Goal: Complete application form

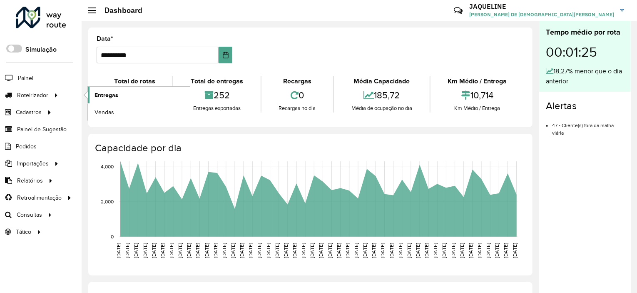
click at [113, 97] on span "Entregas" at bounding box center [107, 95] width 24 height 9
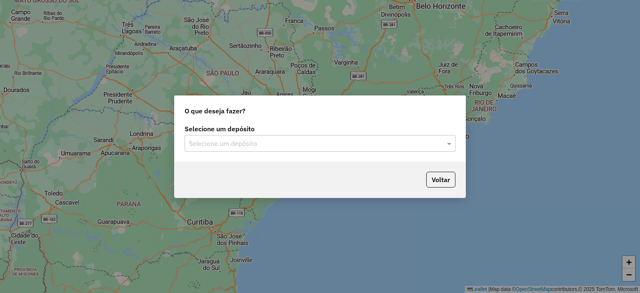
click at [274, 149] on div "Selecione um depósito" at bounding box center [319, 143] width 271 height 17
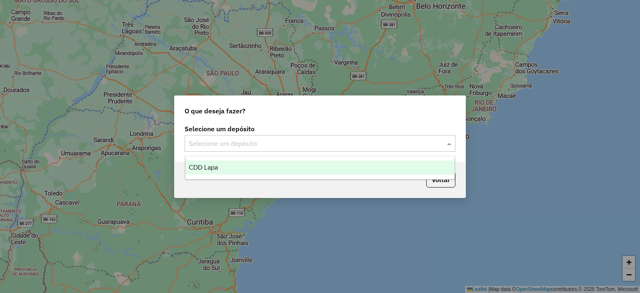
click at [262, 164] on div "CDD Lapa" at bounding box center [319, 167] width 269 height 14
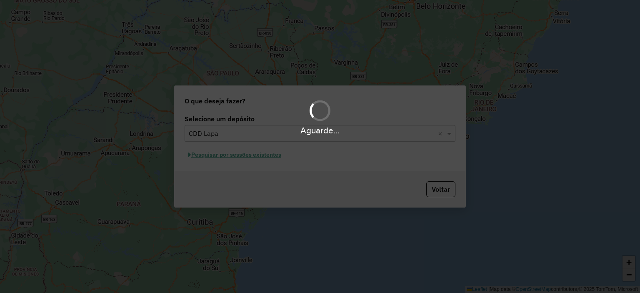
click at [253, 156] on div "Aguarde..." at bounding box center [320, 146] width 640 height 293
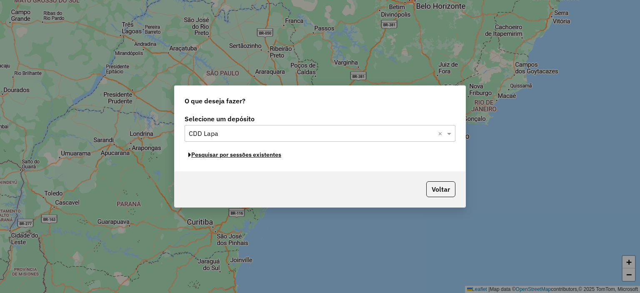
click at [253, 156] on button "Pesquisar por sessões existentes" at bounding box center [234, 154] width 100 height 13
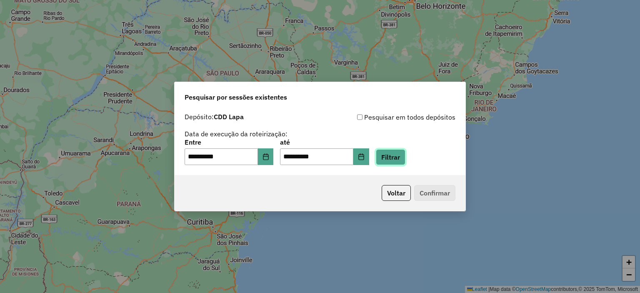
click at [405, 154] on button "Filtrar" at bounding box center [391, 157] width 30 height 16
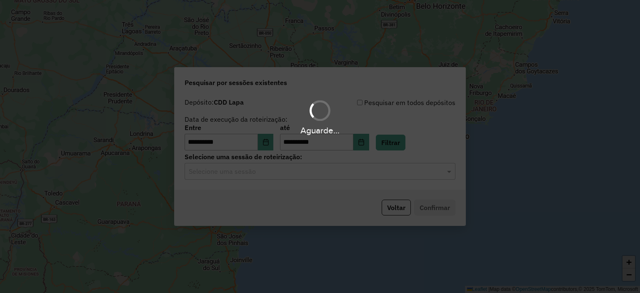
click at [244, 174] on input "text" at bounding box center [312, 172] width 246 height 10
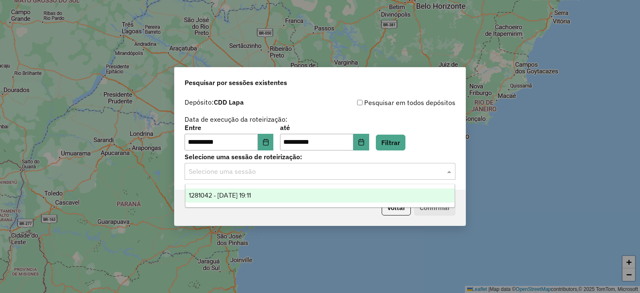
click at [242, 199] on div "1281042 - 23/09/2025 19:11" at bounding box center [319, 195] width 269 height 14
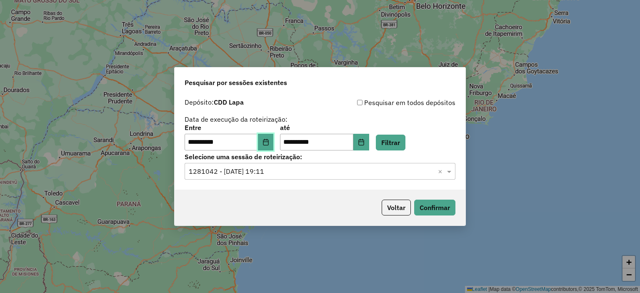
click at [268, 140] on icon "Choose Date" at bounding box center [265, 142] width 5 height 7
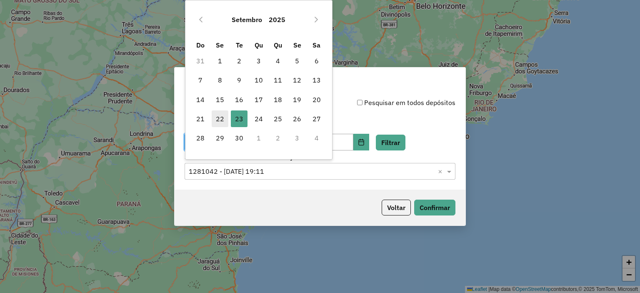
click at [218, 118] on span "22" at bounding box center [220, 118] width 17 height 17
type input "**********"
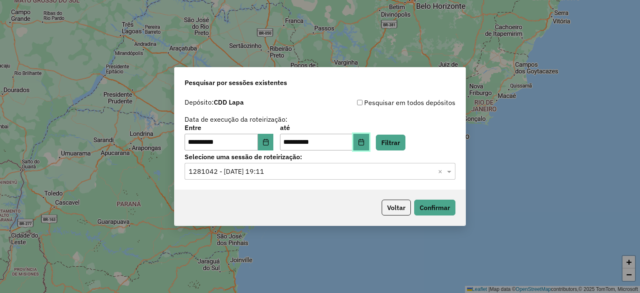
click at [364, 141] on icon "Choose Date" at bounding box center [360, 142] width 5 height 7
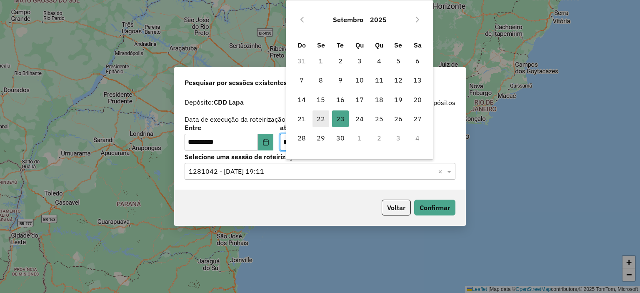
click at [322, 120] on span "22" at bounding box center [320, 118] width 17 height 17
type input "**********"
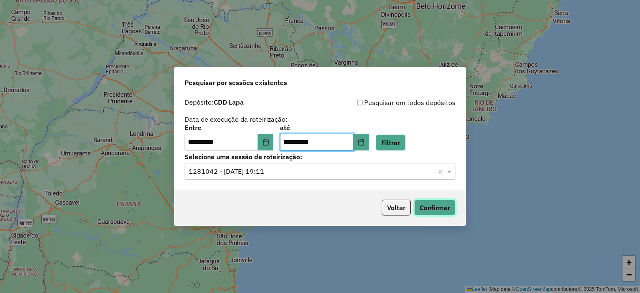
click at [428, 200] on button "Confirmar" at bounding box center [434, 207] width 41 height 16
click at [401, 144] on button "Filtrar" at bounding box center [391, 143] width 30 height 16
click at [323, 174] on input "text" at bounding box center [312, 172] width 246 height 10
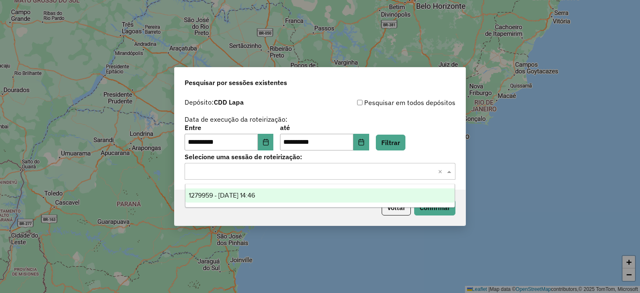
click at [255, 198] on span "1279959 - 22/09/2025 14:46" at bounding box center [222, 195] width 66 height 7
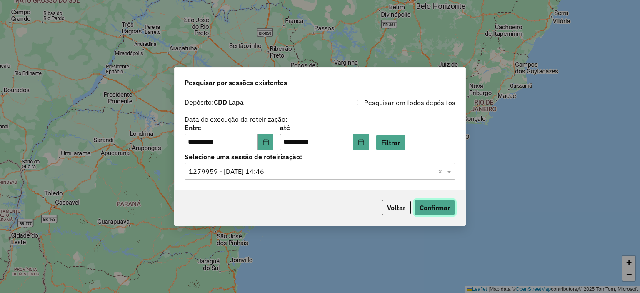
click at [436, 208] on button "Confirmar" at bounding box center [434, 207] width 41 height 16
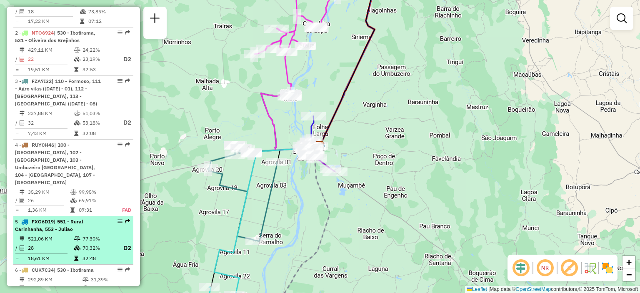
scroll to position [292, 0]
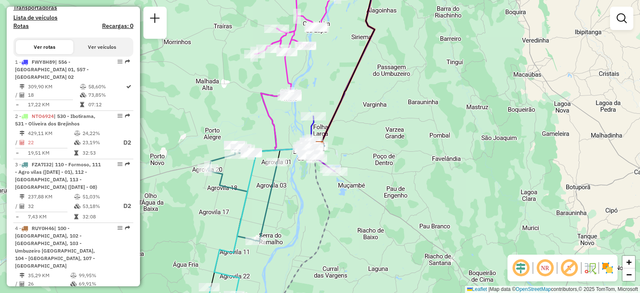
click at [267, 264] on div "Janela de atendimento Grade de atendimento Capacidade Transportadoras Veículos …" at bounding box center [320, 146] width 640 height 293
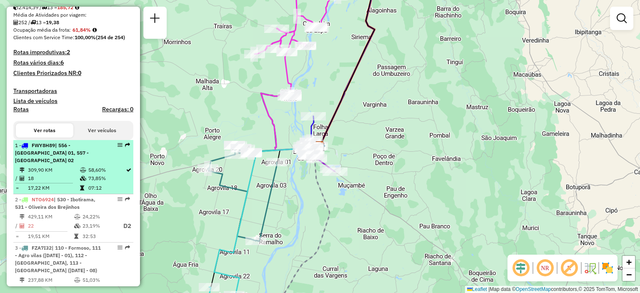
scroll to position [250, 0]
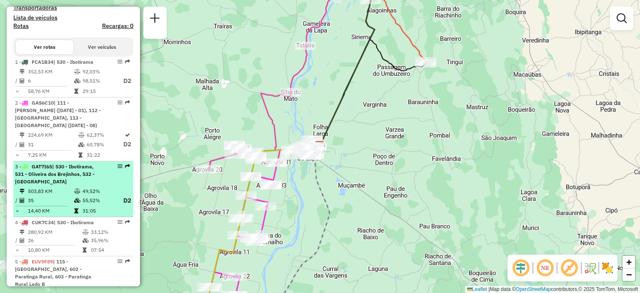
scroll to position [333, 0]
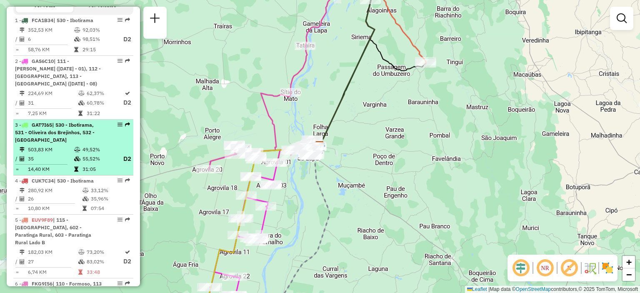
click at [120, 141] on div "3 - GAT7I65 | 530 - Ibotirama, 531 - Oliveira dos Brejinhos, 532 - Beira Rio" at bounding box center [73, 132] width 117 height 22
select select "**********"
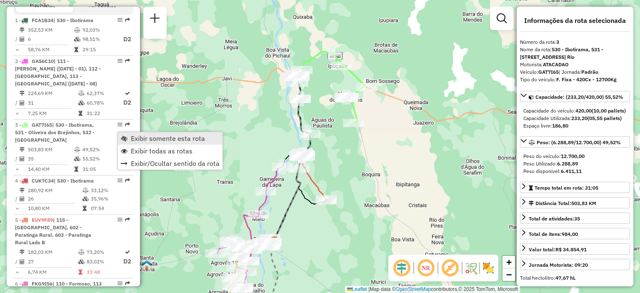
click at [153, 139] on span "Exibir somente esta rota" at bounding box center [168, 138] width 74 height 7
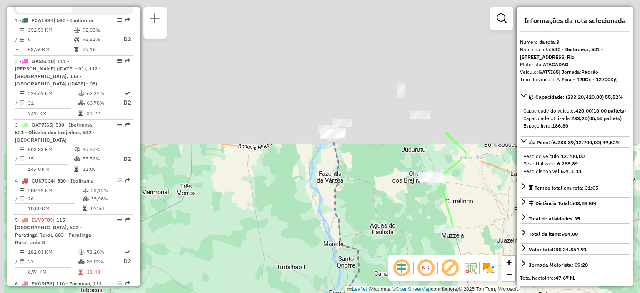
drag, startPoint x: 302, startPoint y: 88, endPoint x: 347, endPoint y: 279, distance: 196.3
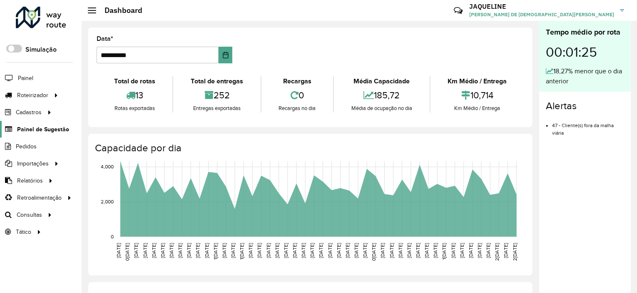
click at [41, 129] on span "Painel de Sugestão" at bounding box center [43, 129] width 52 height 9
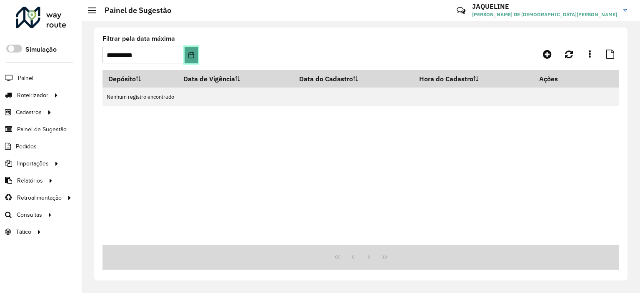
click at [192, 54] on icon "Choose Date" at bounding box center [191, 55] width 7 height 7
click at [451, 252] on div at bounding box center [360, 257] width 516 height 25
click at [549, 50] on icon at bounding box center [547, 54] width 9 height 10
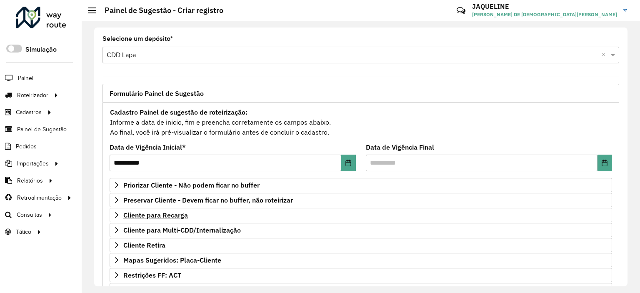
scroll to position [42, 0]
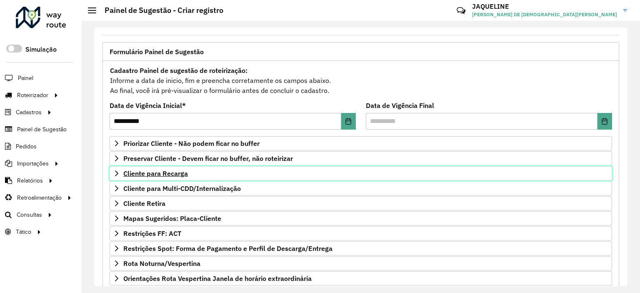
click at [122, 171] on link "Cliente para Recarga" at bounding box center [361, 173] width 502 height 14
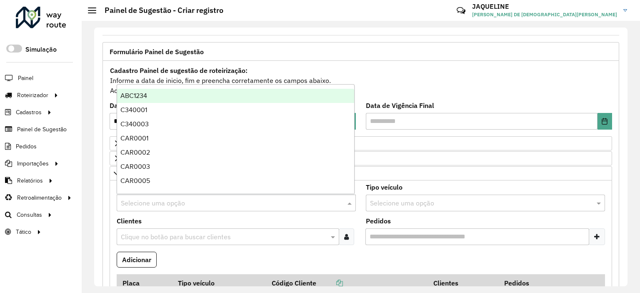
click at [151, 198] on input "text" at bounding box center [228, 203] width 214 height 10
type input "***"
click at [183, 96] on div "REC0001" at bounding box center [235, 96] width 237 height 14
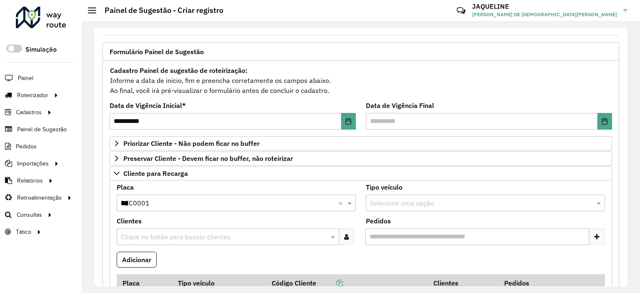
scroll to position [83, 0]
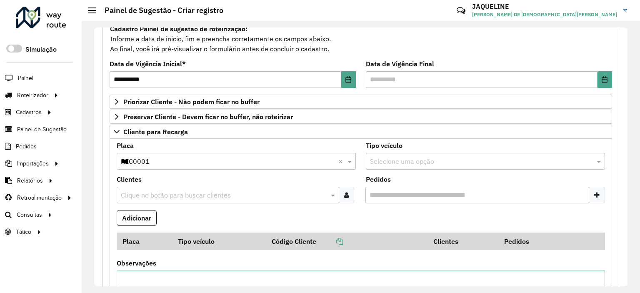
click at [233, 194] on input "text" at bounding box center [224, 195] width 210 height 10
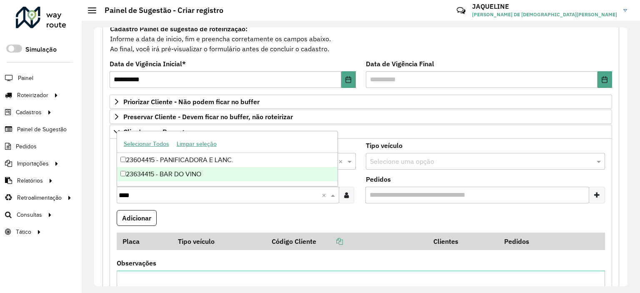
click at [144, 192] on input "****" at bounding box center [220, 195] width 203 height 10
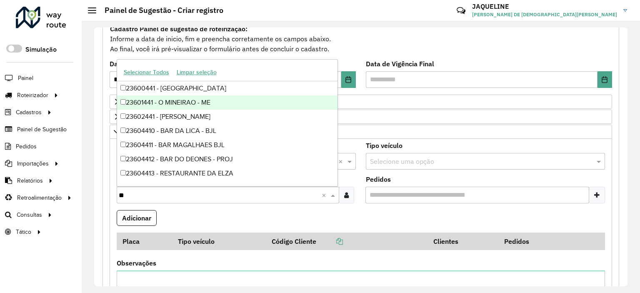
type input "*"
type input "****"
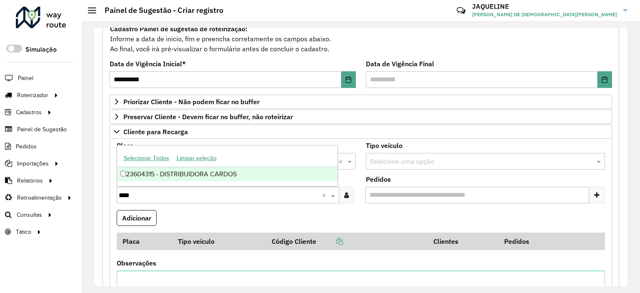
click at [132, 173] on div "23604315 - DISTRIBUIDORA CARDOS" at bounding box center [227, 174] width 221 height 14
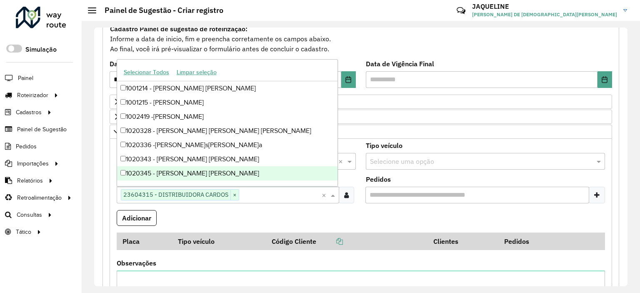
click at [294, 218] on formly-field "Adicionar" at bounding box center [361, 221] width 498 height 22
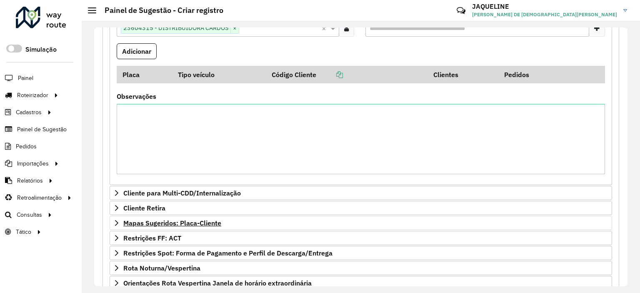
scroll to position [332, 0]
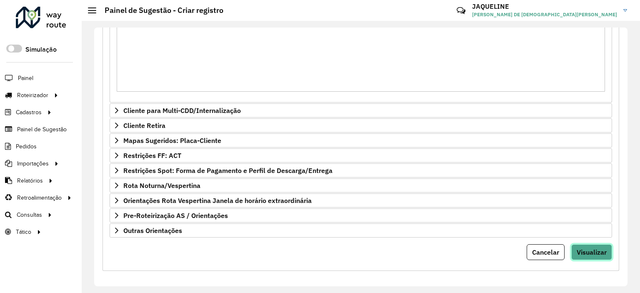
click at [601, 248] on span "Visualizar" at bounding box center [591, 252] width 30 height 8
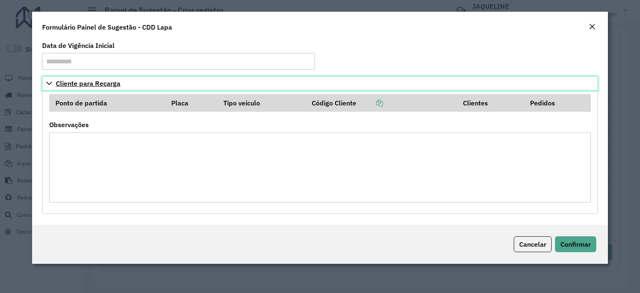
click at [52, 85] on link "Cliente para Recarga" at bounding box center [320, 83] width 556 height 14
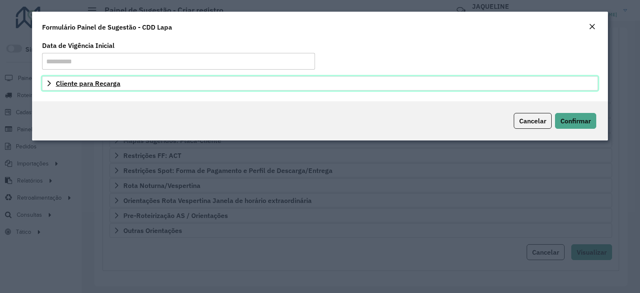
click at [52, 85] on link "Cliente para Recarga" at bounding box center [320, 83] width 556 height 14
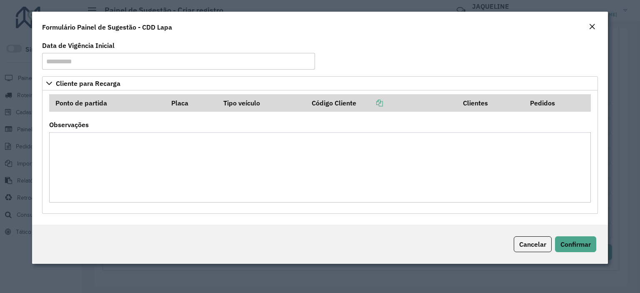
drag, startPoint x: 591, startPoint y: 22, endPoint x: 228, endPoint y: 251, distance: 429.3
click at [239, 254] on form "**********" at bounding box center [320, 138] width 576 height 252
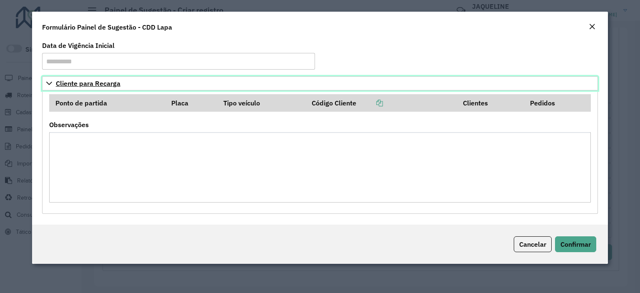
click at [77, 76] on link "Cliente para Recarga" at bounding box center [320, 83] width 556 height 14
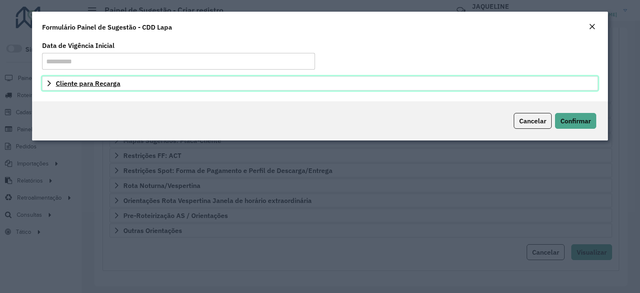
click at [77, 85] on span "Cliente para Recarga" at bounding box center [88, 83] width 65 height 7
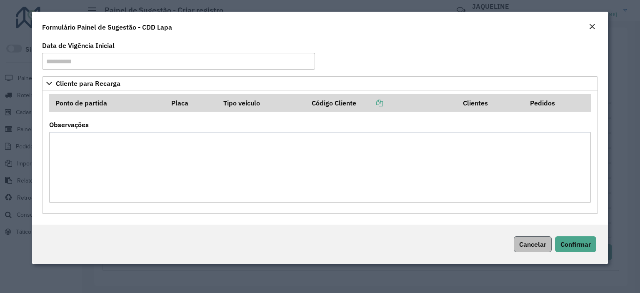
click at [531, 237] on div "Cancelar Confirmar" at bounding box center [320, 243] width 576 height 39
click at [527, 240] on span "Cancelar" at bounding box center [532, 244] width 27 height 8
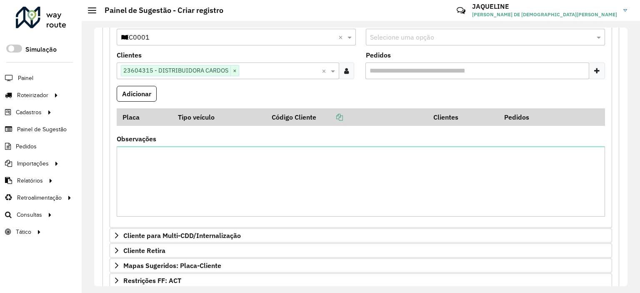
scroll to position [124, 0]
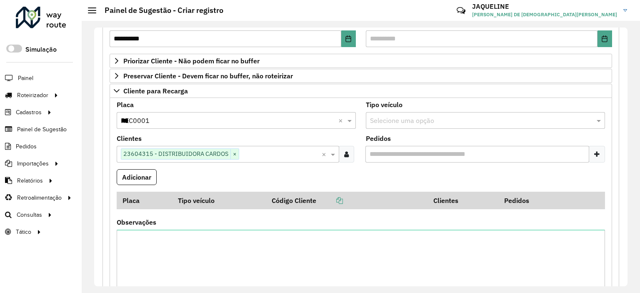
click at [159, 175] on formly-field "Adicionar" at bounding box center [361, 180] width 498 height 22
click at [143, 173] on button "Adicionar" at bounding box center [137, 177] width 40 height 16
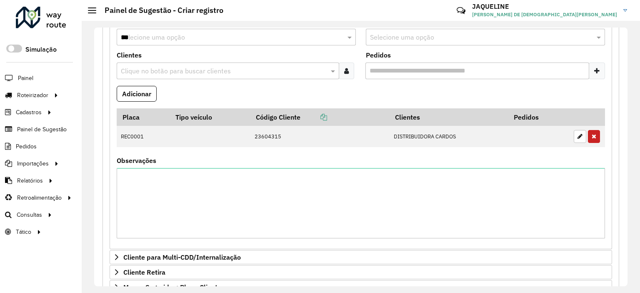
scroll to position [354, 0]
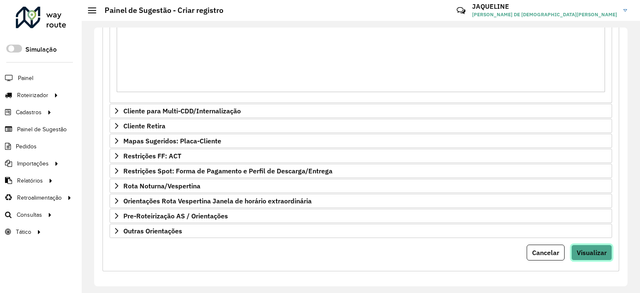
click at [588, 248] on span "Visualizar" at bounding box center [591, 252] width 30 height 8
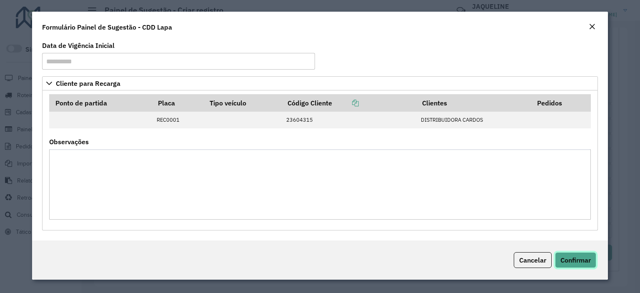
click at [569, 257] on span "Confirmar" at bounding box center [575, 260] width 30 height 8
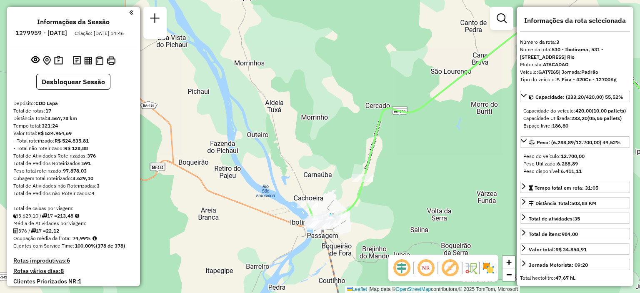
select select "**********"
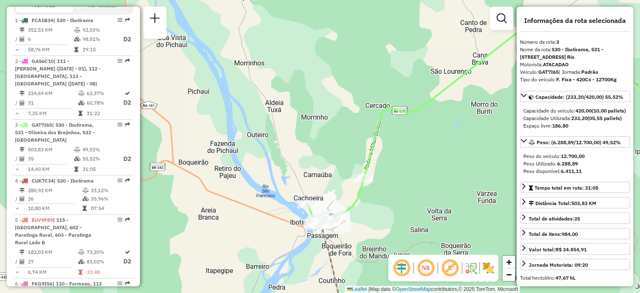
drag, startPoint x: 203, startPoint y: 248, endPoint x: 201, endPoint y: 242, distance: 7.1
click at [203, 248] on div "Janela de atendimento Grade de atendimento Capacidade Transportadoras Veículos …" at bounding box center [320, 146] width 640 height 293
